Goal: Book appointment/travel/reservation

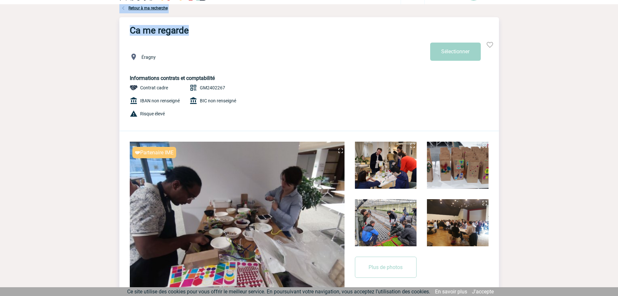
scroll to position [32, 0]
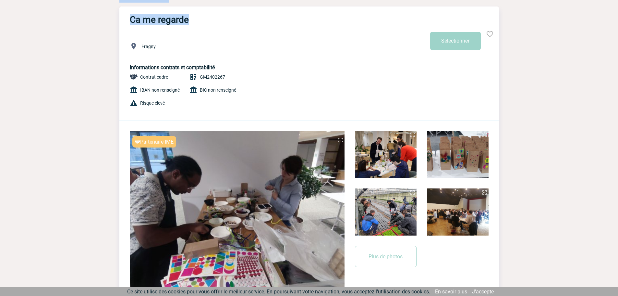
click at [290, 228] on img at bounding box center [237, 211] width 215 height 161
click at [338, 142] on img at bounding box center [341, 140] width 8 height 8
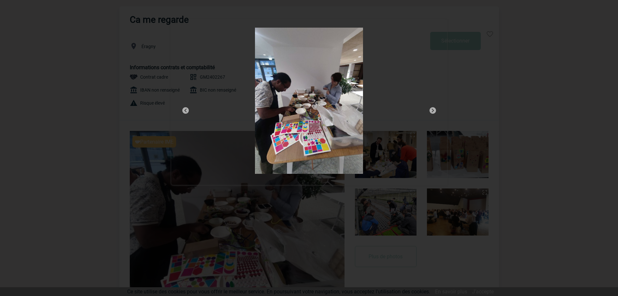
click at [437, 111] on div at bounding box center [309, 101] width 276 height 165
click at [434, 111] on img at bounding box center [433, 110] width 8 height 8
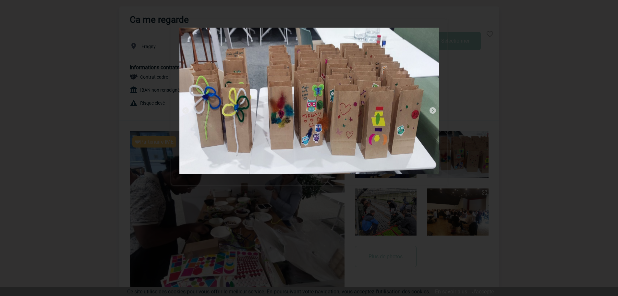
click at [434, 111] on img at bounding box center [433, 110] width 8 height 8
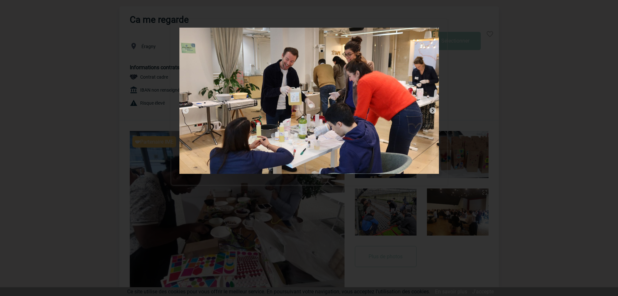
click at [434, 111] on img at bounding box center [433, 110] width 8 height 8
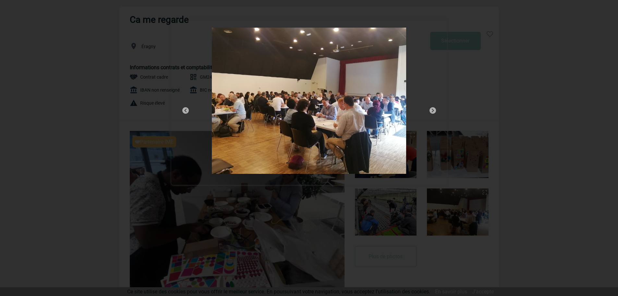
click at [434, 111] on img at bounding box center [433, 110] width 8 height 8
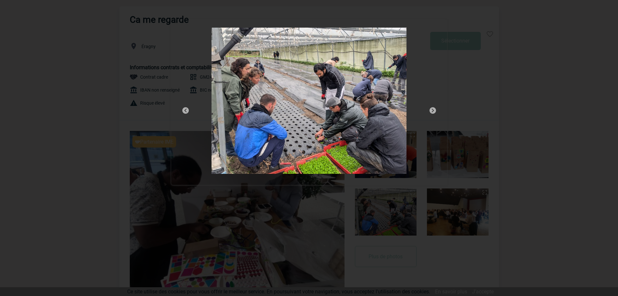
click at [434, 111] on img at bounding box center [433, 110] width 8 height 8
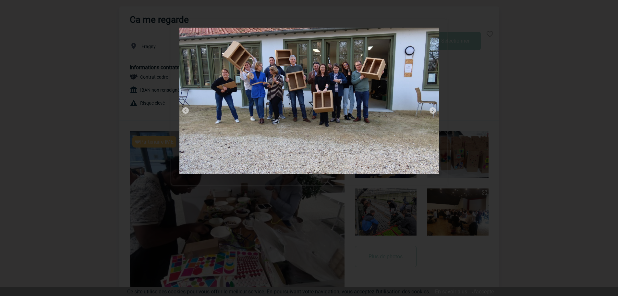
click at [434, 111] on img at bounding box center [433, 110] width 8 height 8
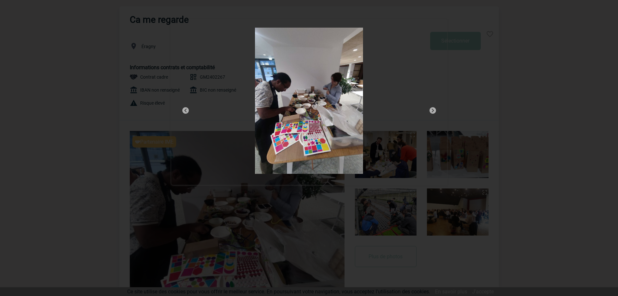
click at [434, 111] on img at bounding box center [433, 110] width 8 height 8
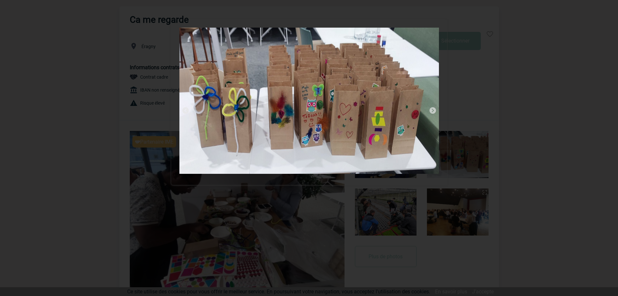
click at [480, 74] on div at bounding box center [309, 148] width 618 height 296
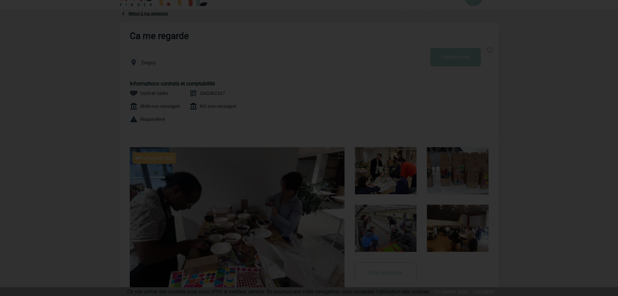
scroll to position [0, 0]
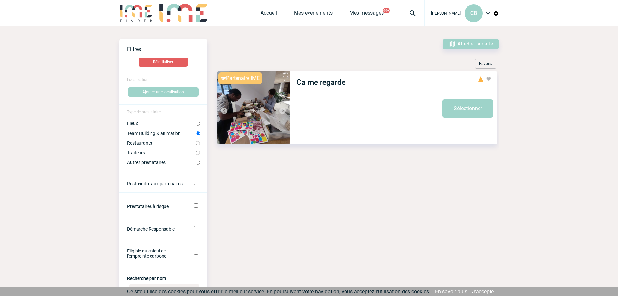
click at [198, 153] on input "Traiteurs" at bounding box center [198, 153] width 4 height 4
radio input "true"
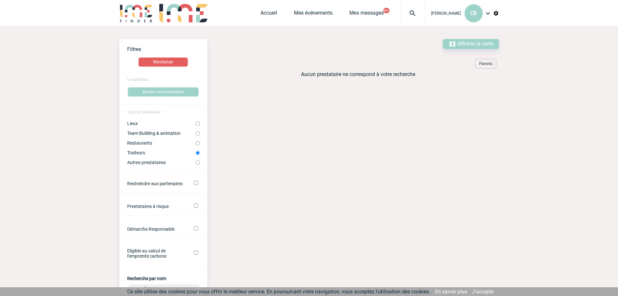
scroll to position [97, 0]
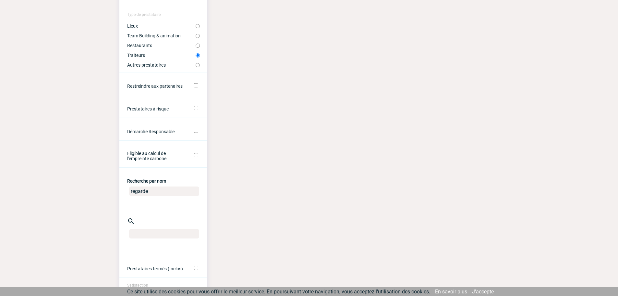
drag, startPoint x: 170, startPoint y: 192, endPoint x: 129, endPoint y: 204, distance: 43.2
click at [131, 203] on form "Localisation Ajouter une localisation Type de prestataire Lieux Team Building &…" at bounding box center [163, 184] width 88 height 421
type input "meet my"
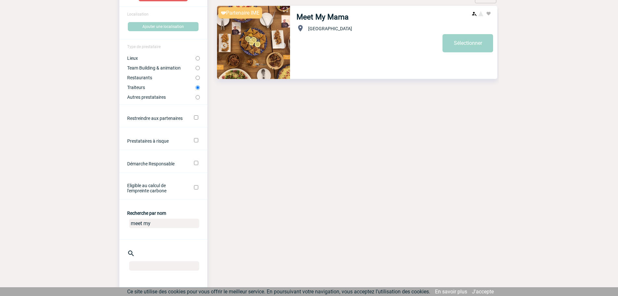
scroll to position [0, 0]
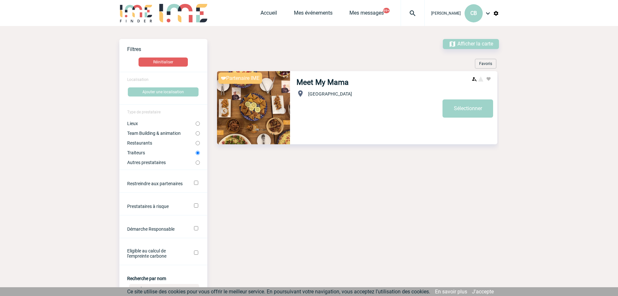
click at [316, 80] on link "Meet My Mama" at bounding box center [323, 82] width 52 height 9
click at [198, 125] on input "Lieux" at bounding box center [198, 123] width 4 height 4
radio input "true"
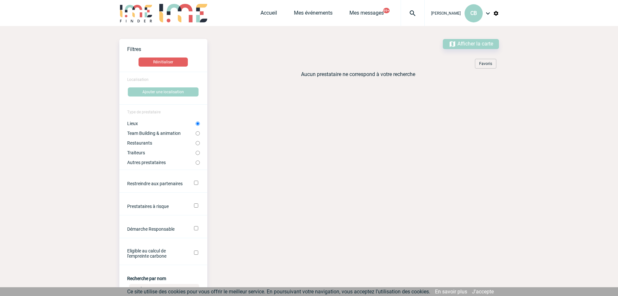
click at [196, 228] on input "Démarche Responsable" at bounding box center [196, 228] width 4 height 4
checkbox input "true"
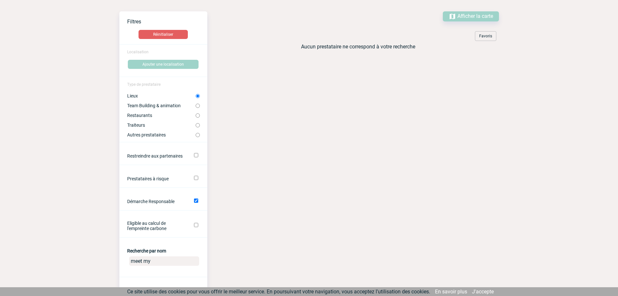
scroll to position [65, 0]
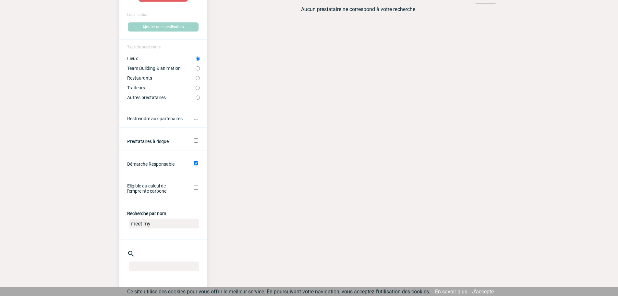
drag, startPoint x: 163, startPoint y: 224, endPoint x: 121, endPoint y: 229, distance: 41.6
click at [122, 229] on center "meet my" at bounding box center [163, 224] width 88 height 17
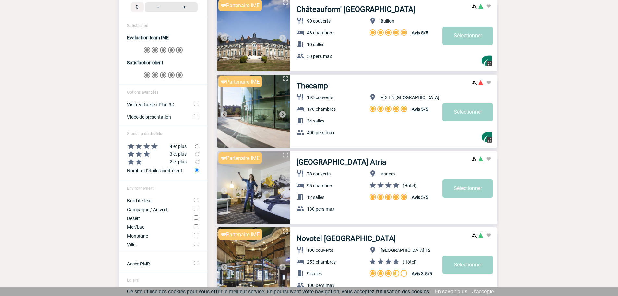
scroll to position [454, 0]
click at [198, 210] on input "Campagne / Au vert" at bounding box center [196, 208] width 4 height 4
checkbox input "true"
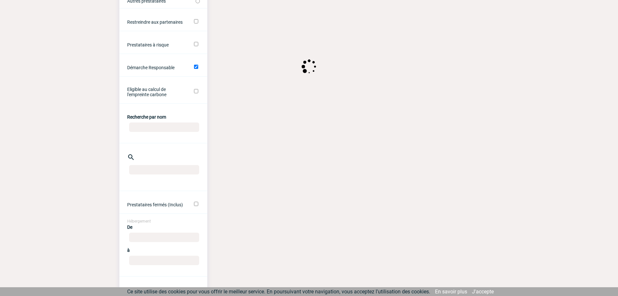
scroll to position [0, 0]
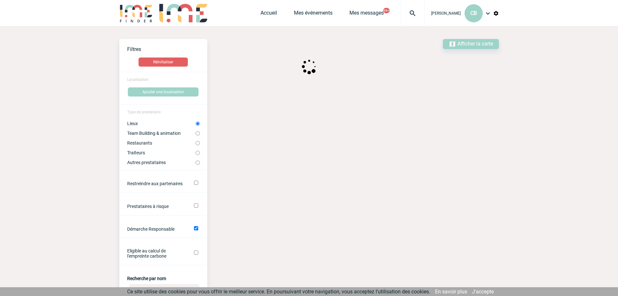
click at [196, 183] on input "Restreindre aux partenaires" at bounding box center [196, 182] width 4 height 4
checkbox input "true"
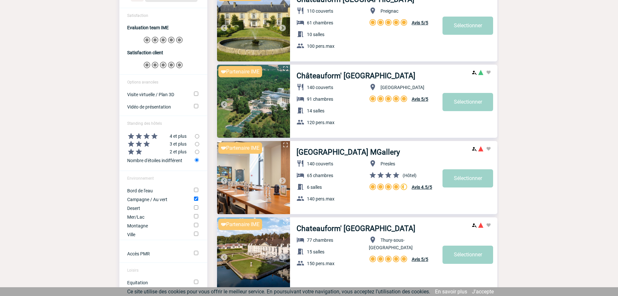
scroll to position [487, 0]
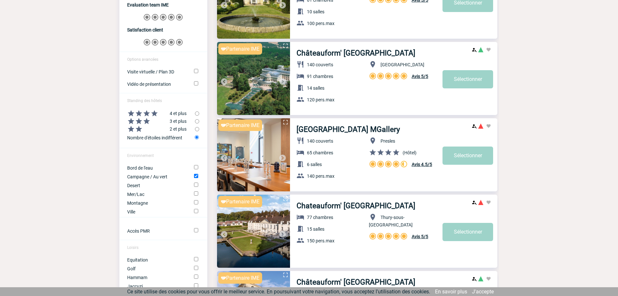
drag, startPoint x: 281, startPoint y: 141, endPoint x: 333, endPoint y: 130, distance: 53.5
drag, startPoint x: 333, startPoint y: 130, endPoint x: 317, endPoint y: 129, distance: 15.9
click at [317, 129] on link "Domaine des Vanneaux Hôtel Golf & Spa MGallery" at bounding box center [349, 129] width 104 height 9
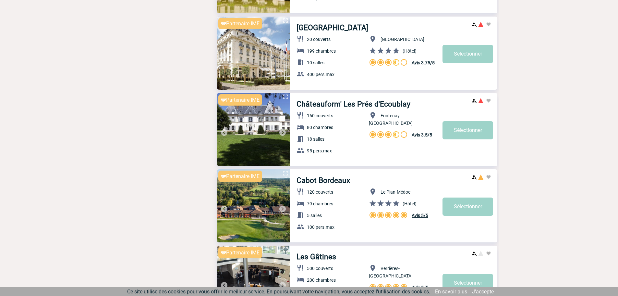
scroll to position [2111, 0]
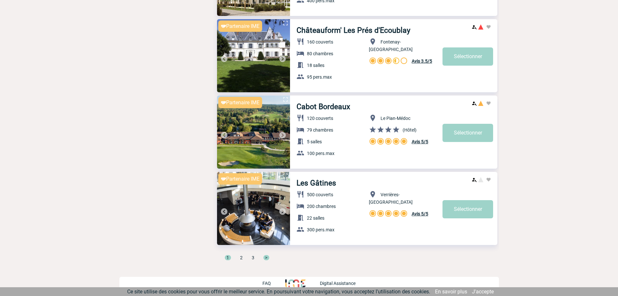
click at [241, 257] on span "2" at bounding box center [241, 257] width 3 height 5
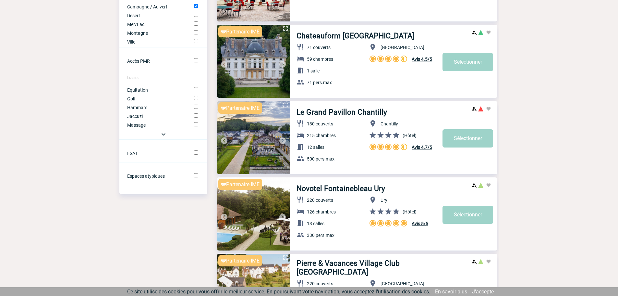
scroll to position [649, 0]
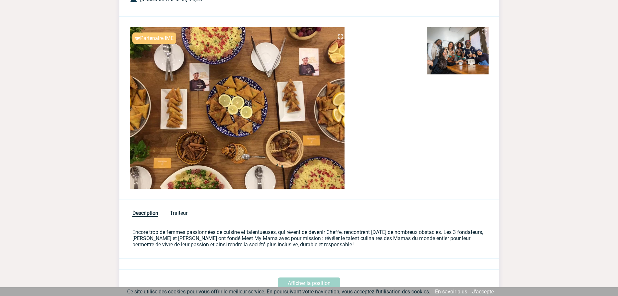
scroll to position [97, 0]
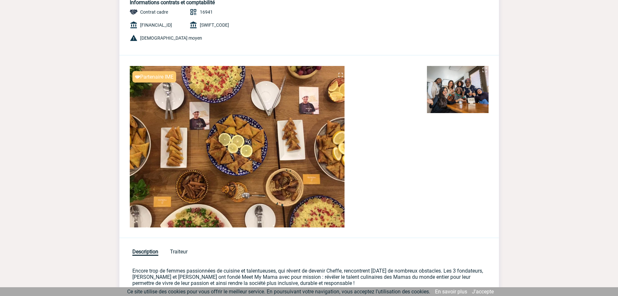
click at [482, 69] on img at bounding box center [485, 70] width 8 height 8
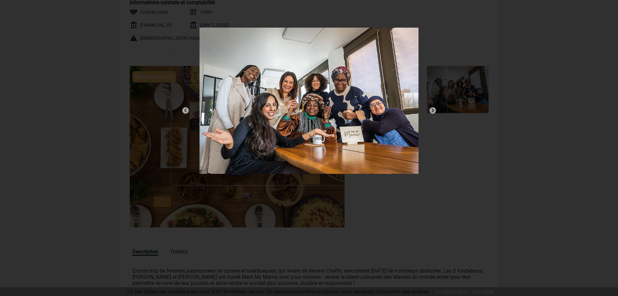
click at [184, 111] on img at bounding box center [186, 110] width 8 height 8
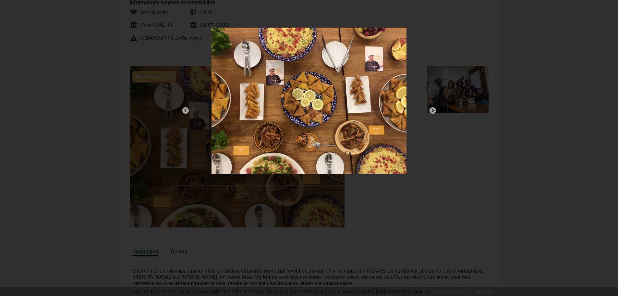
click at [31, 24] on div at bounding box center [309, 148] width 618 height 296
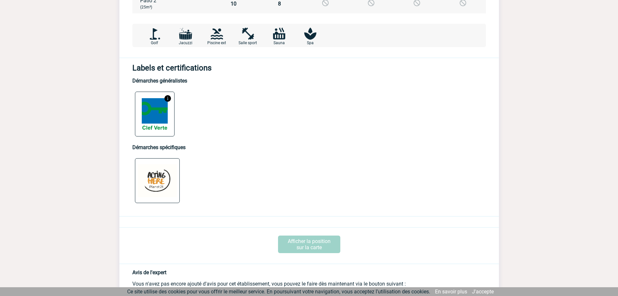
scroll to position [746, 0]
